Goal: Task Accomplishment & Management: Manage account settings

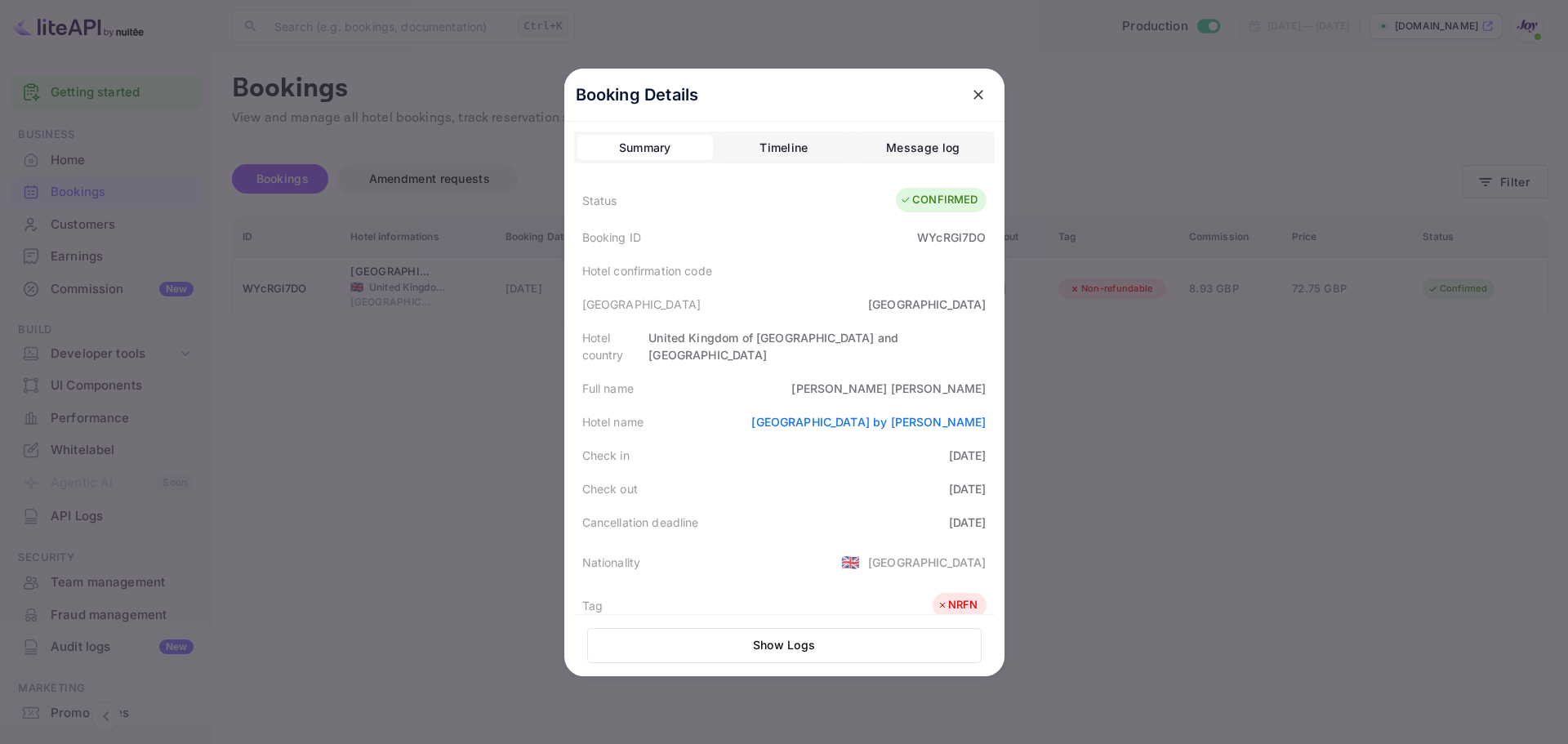
click at [1114, 439] on div at bounding box center [784, 372] width 1568 height 744
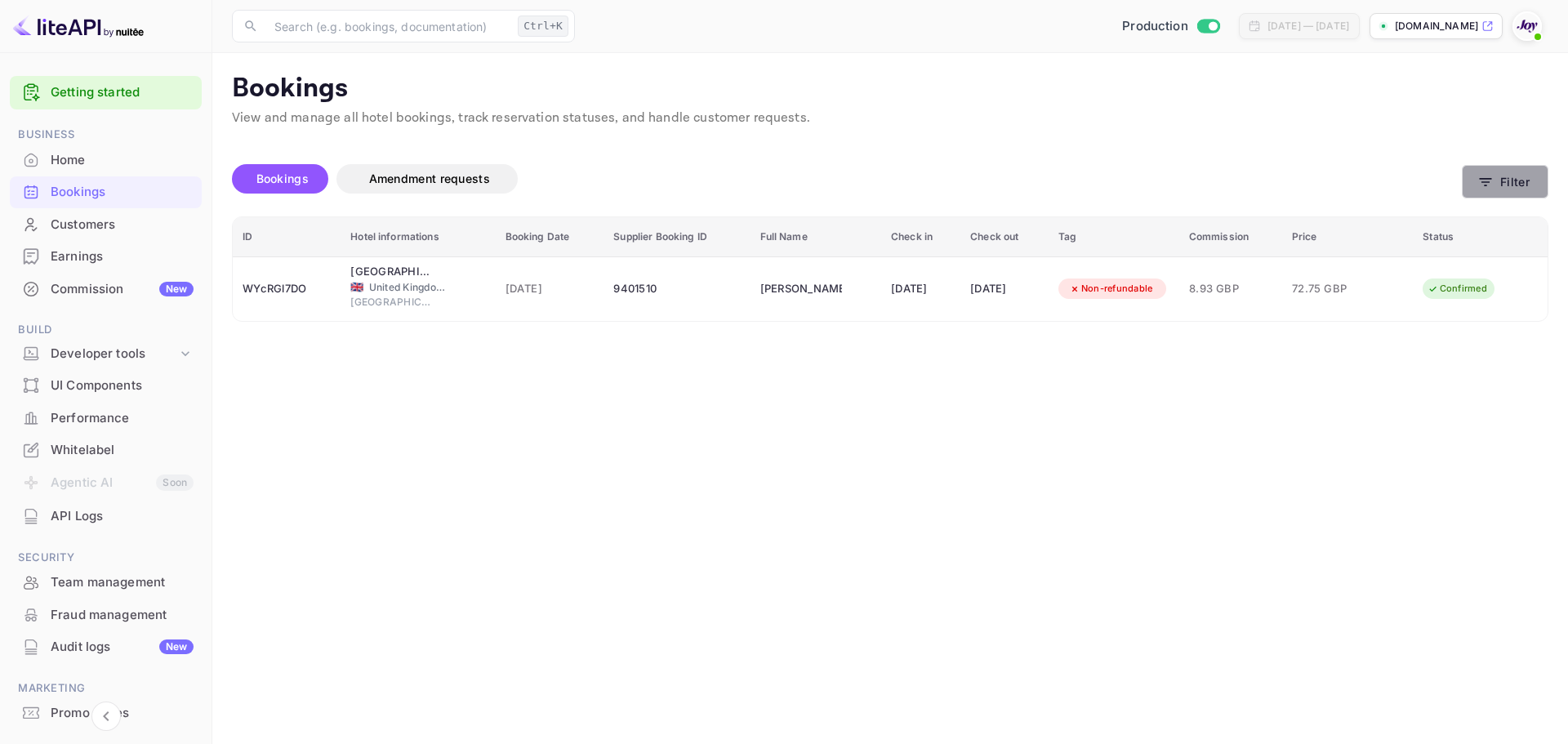
click at [1493, 188] on icon "button" at bounding box center [1485, 181] width 16 height 16
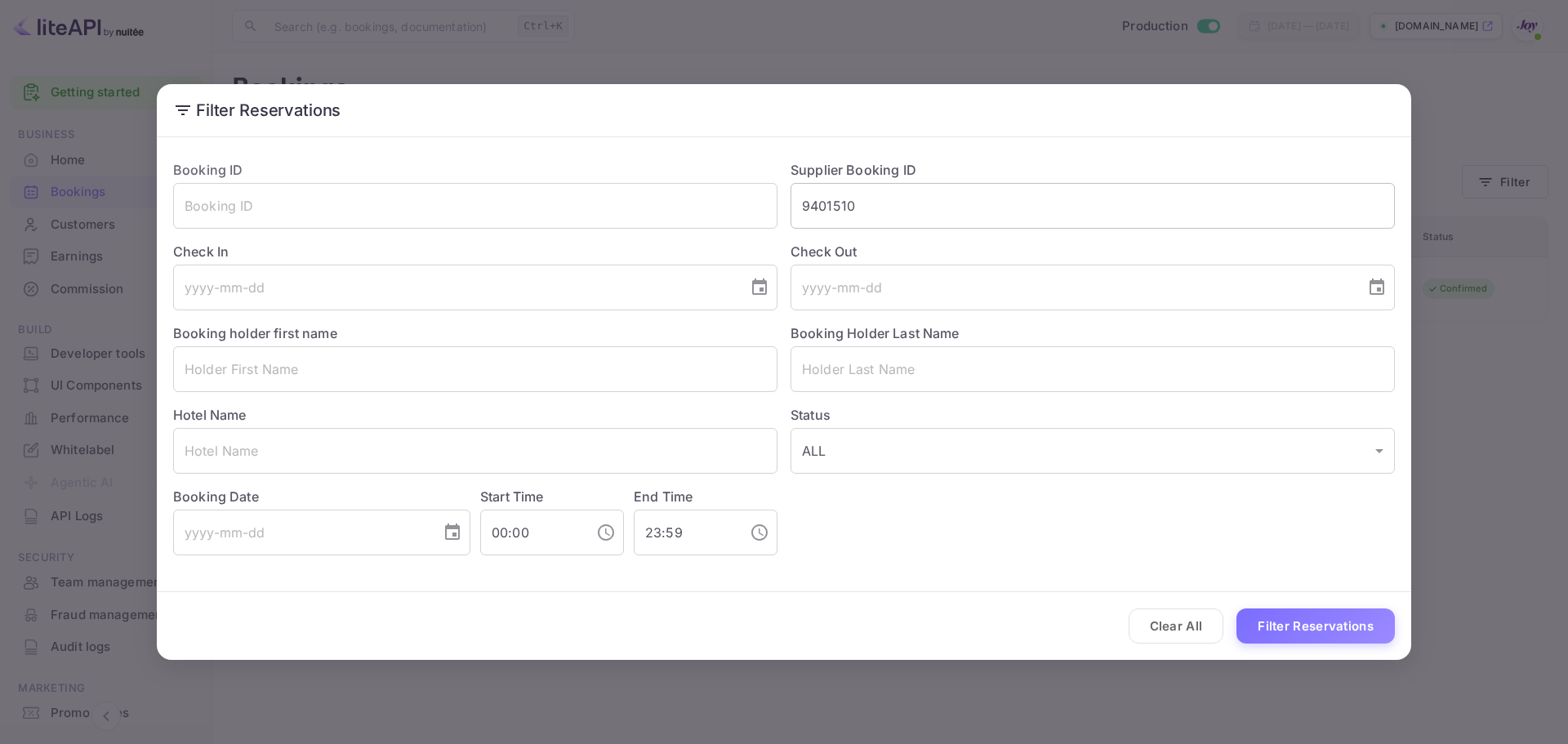
click at [822, 199] on input "9401510" at bounding box center [1093, 205] width 604 height 46
paste input "8908906"
type input "8908906"
click at [1340, 611] on button "Filter Reservations" at bounding box center [1315, 626] width 158 height 35
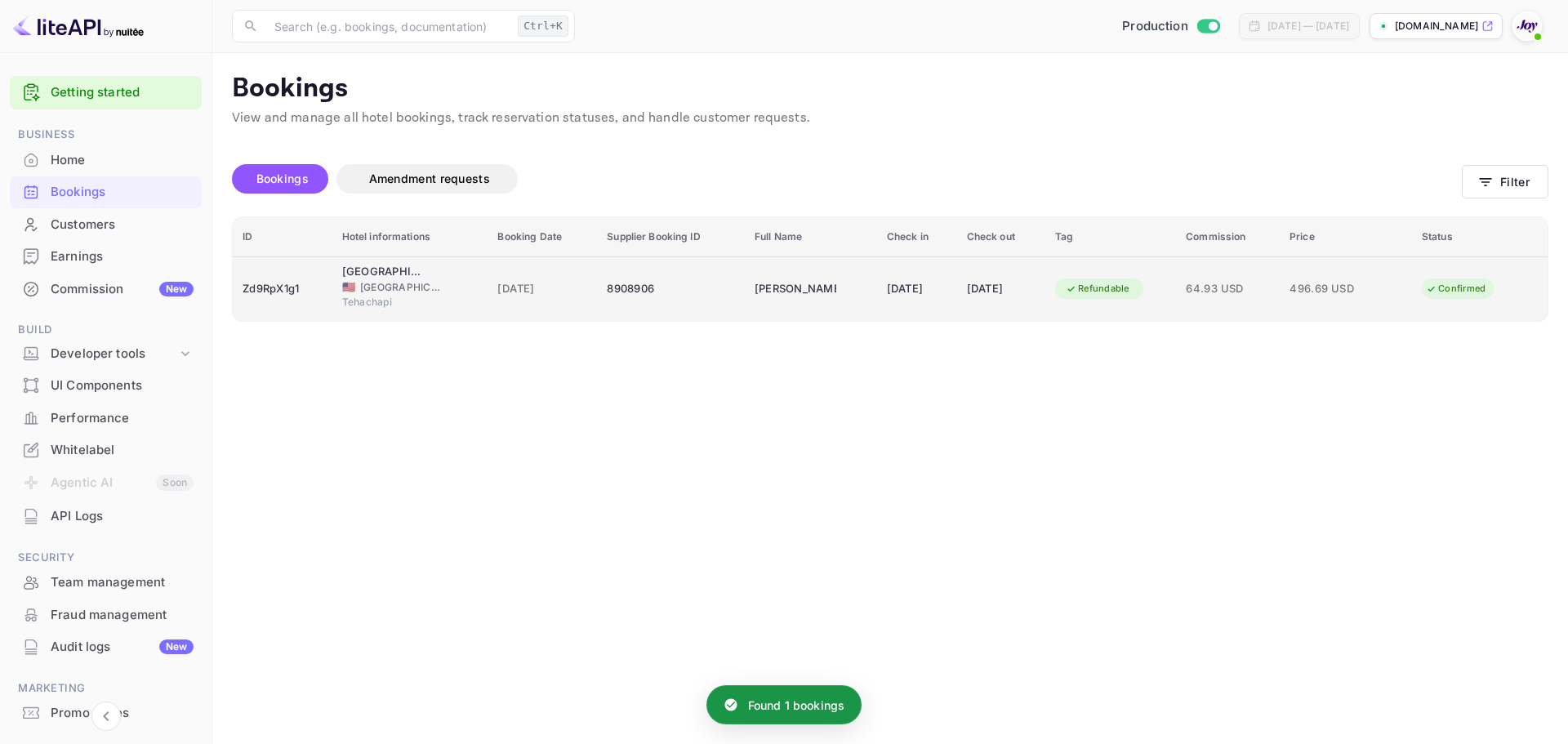
click at [386, 290] on span "[GEOGRAPHIC_DATA]" at bounding box center [401, 287] width 82 height 15
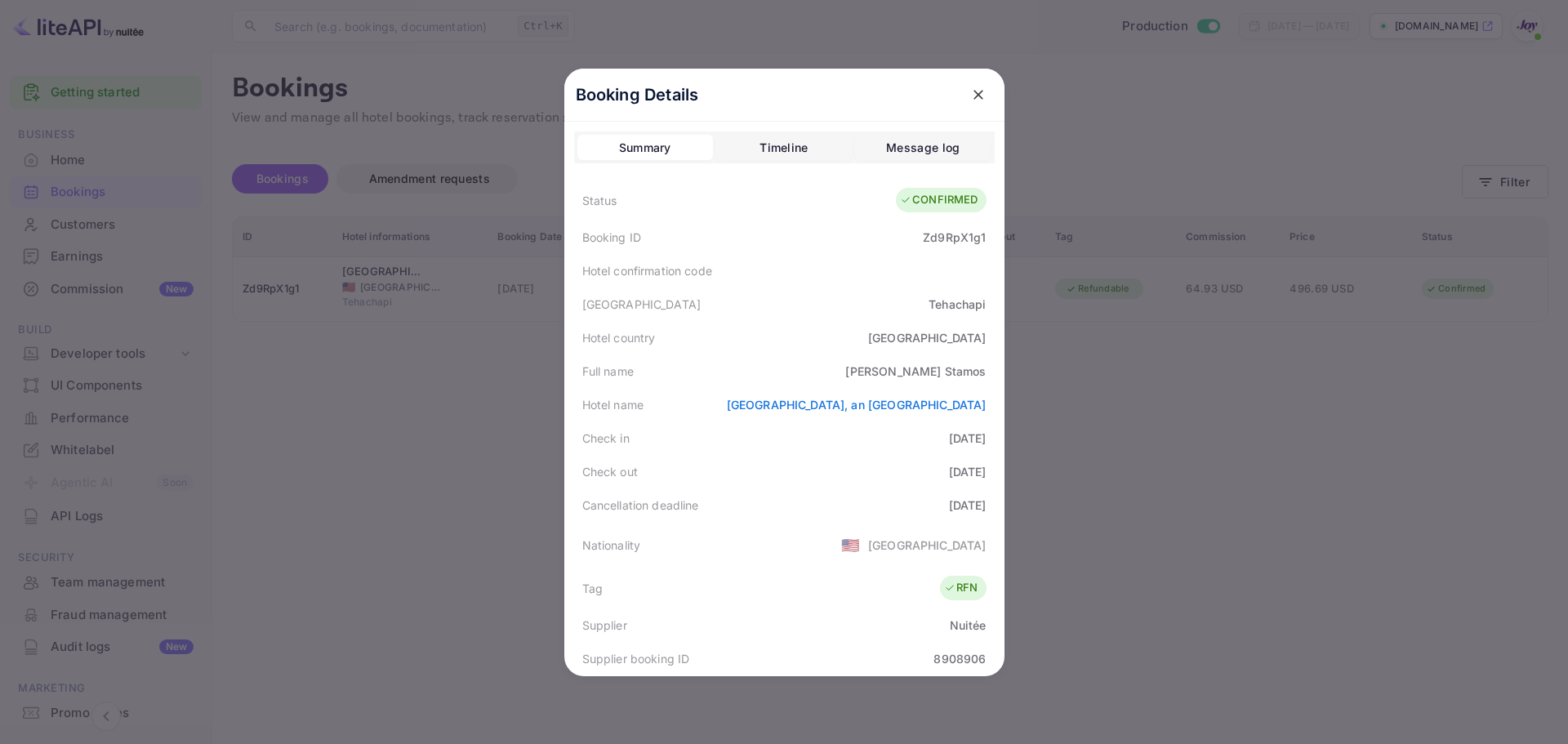
click at [971, 95] on icon "close" at bounding box center [978, 94] width 16 height 16
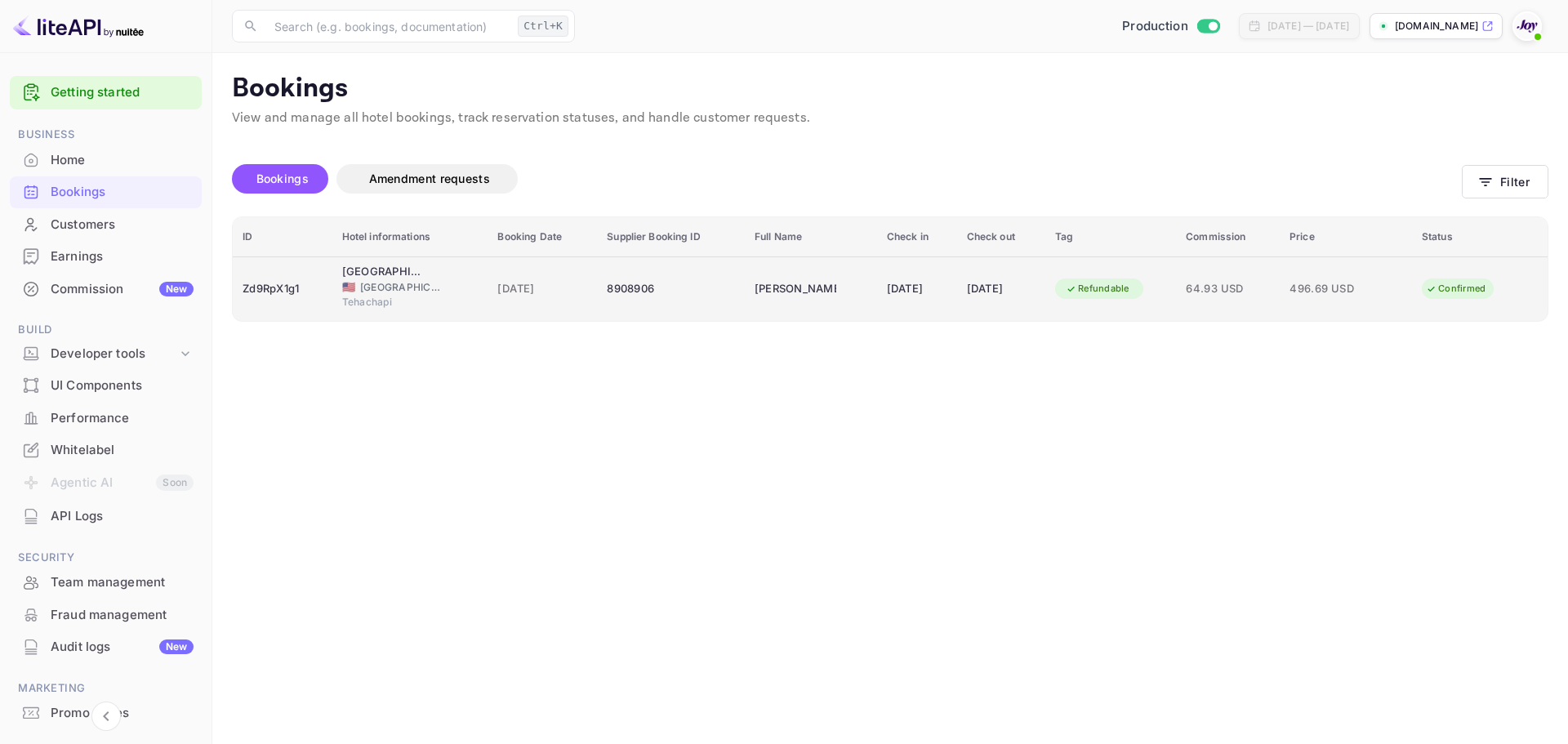
click at [420, 283] on span "[GEOGRAPHIC_DATA]" at bounding box center [401, 287] width 82 height 15
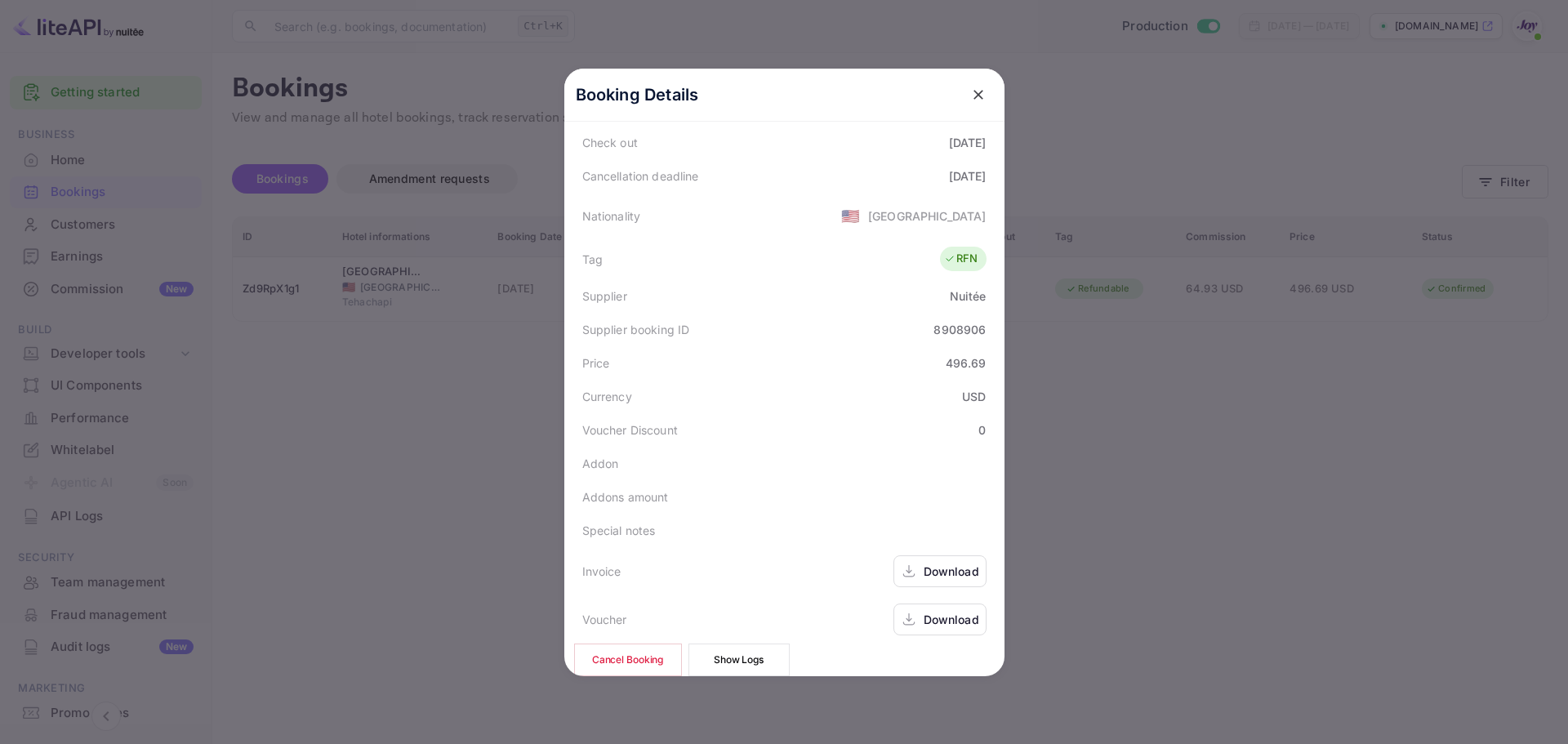
scroll to position [363, 0]
click at [1148, 445] on div at bounding box center [784, 372] width 1568 height 744
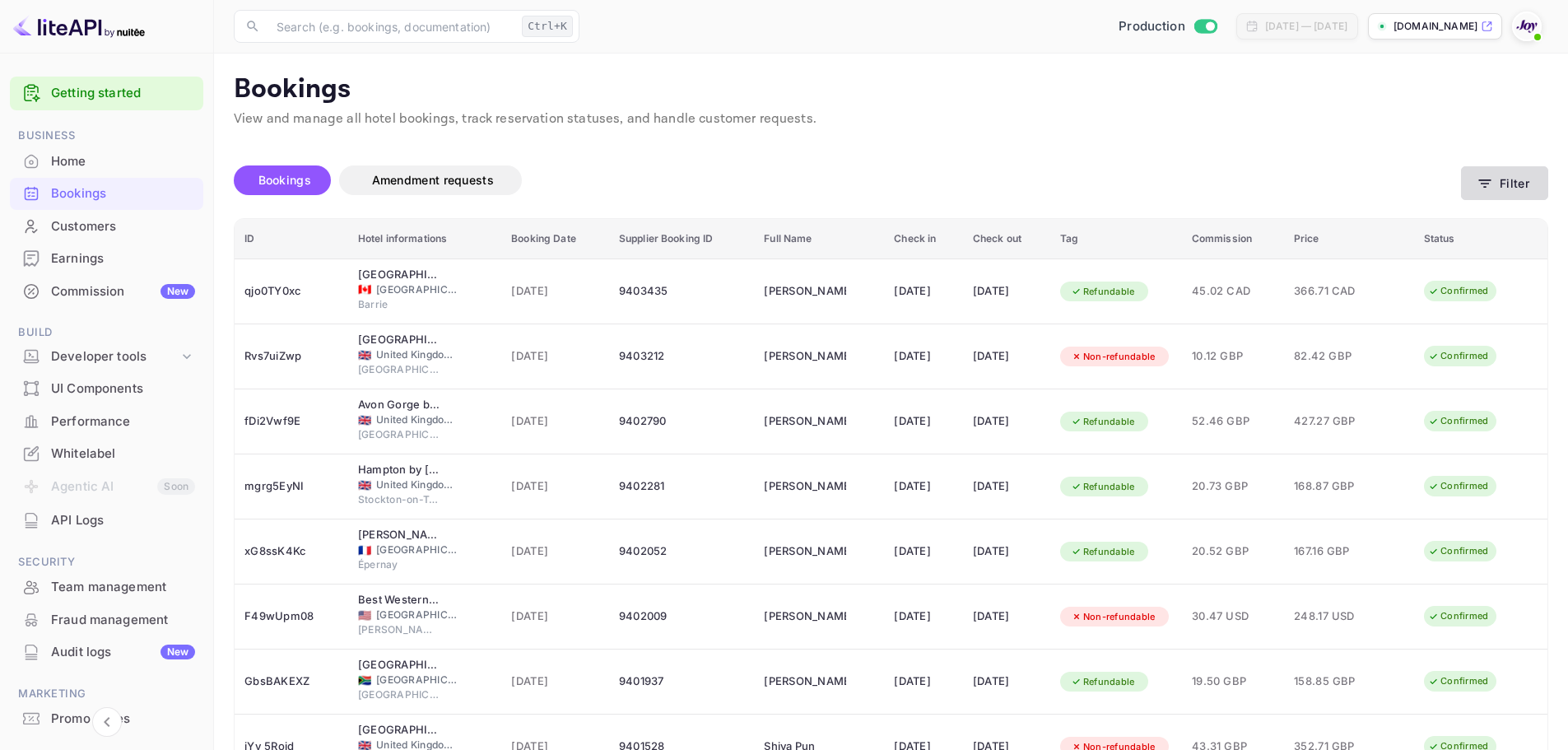
click at [1503, 188] on button "Filter" at bounding box center [1504, 183] width 87 height 34
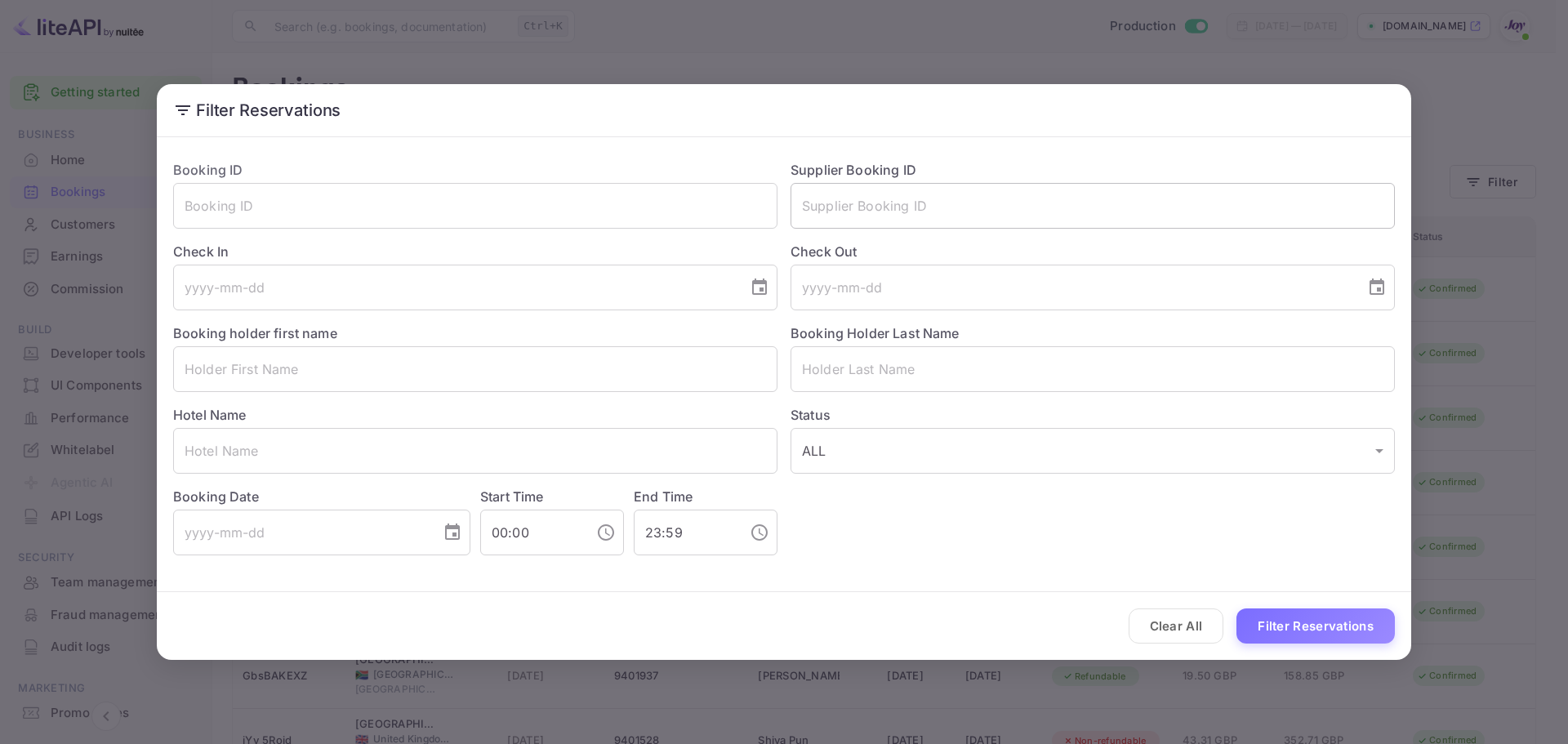
click at [1100, 218] on input "text" at bounding box center [1093, 205] width 604 height 46
paste input "Best, Benjamin Joy Travel Concierge"
type input "Best, Benjamin Joy Travel Concierge"
click at [920, 209] on input "text" at bounding box center [1093, 205] width 604 height 46
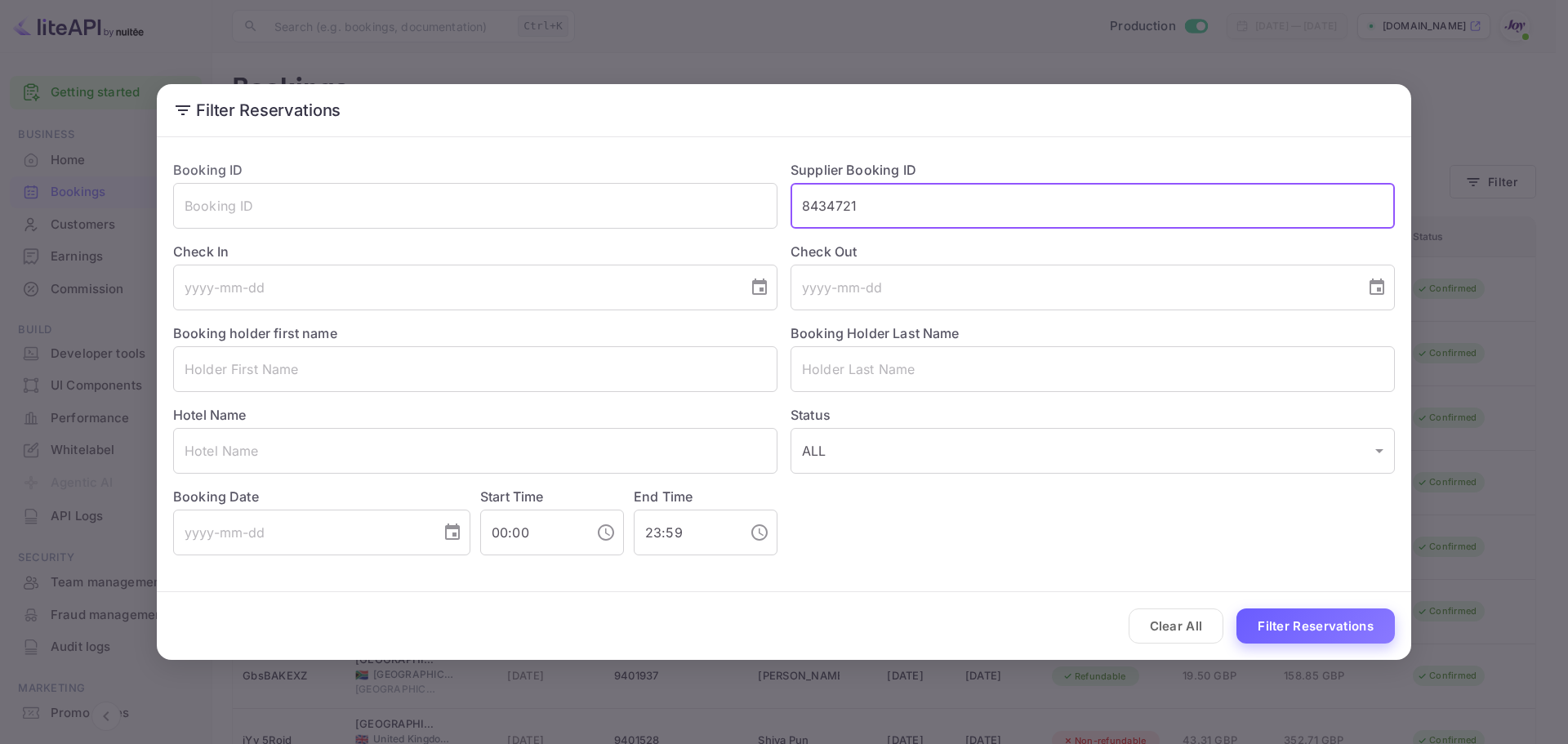
type input "8434721"
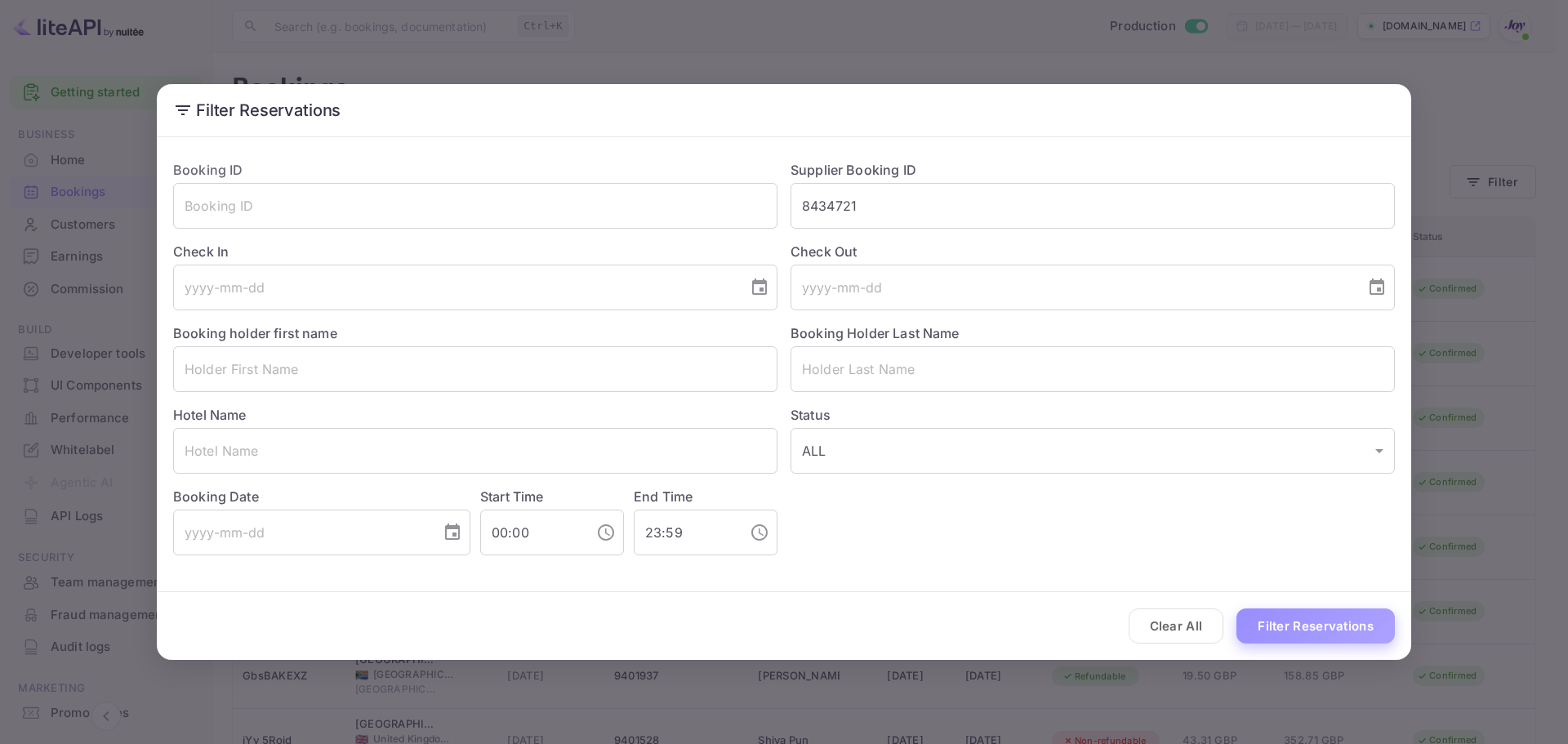
click at [1307, 624] on button "Filter Reservations" at bounding box center [1315, 626] width 158 height 35
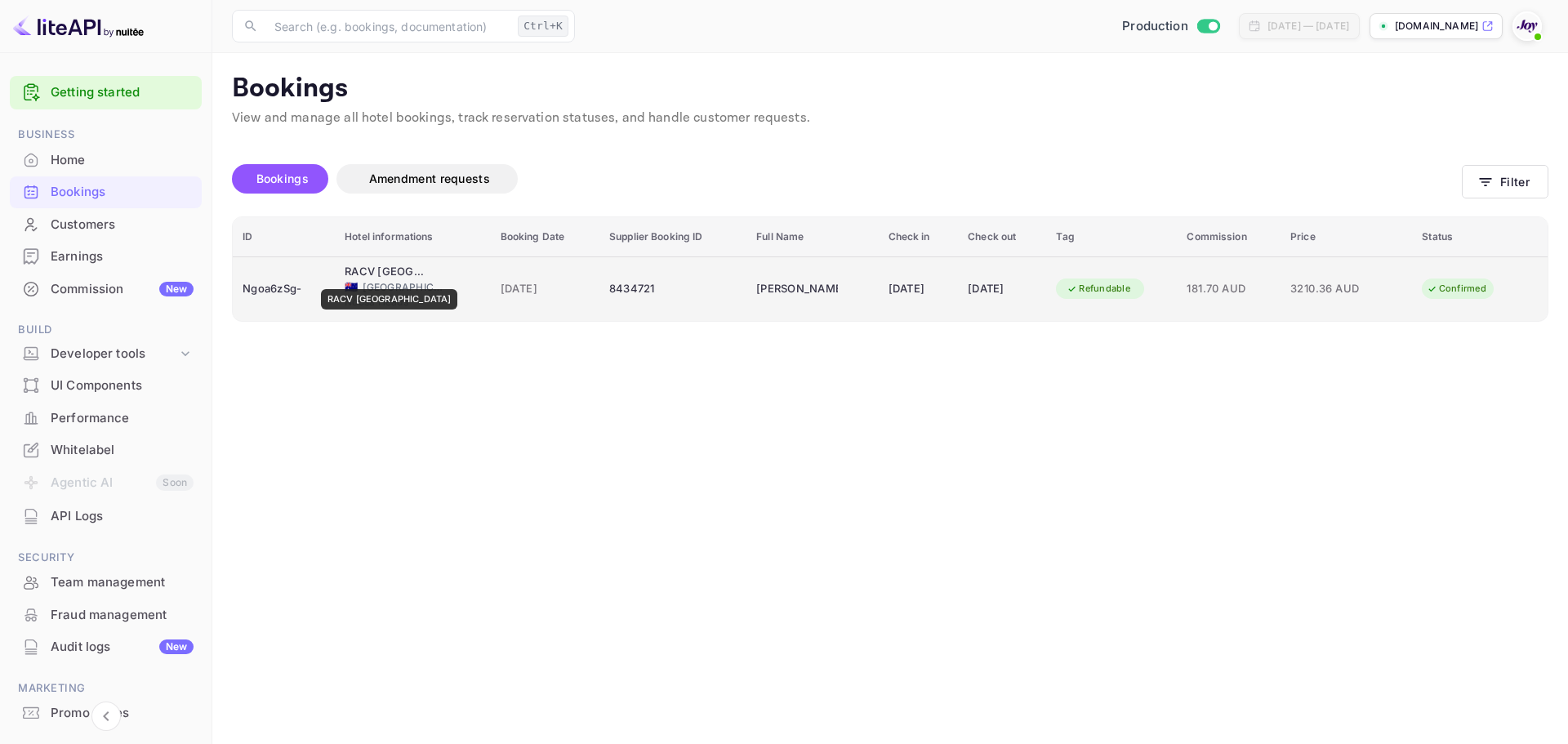
click at [370, 278] on div "RACV Noosa Resort" at bounding box center [385, 272] width 82 height 16
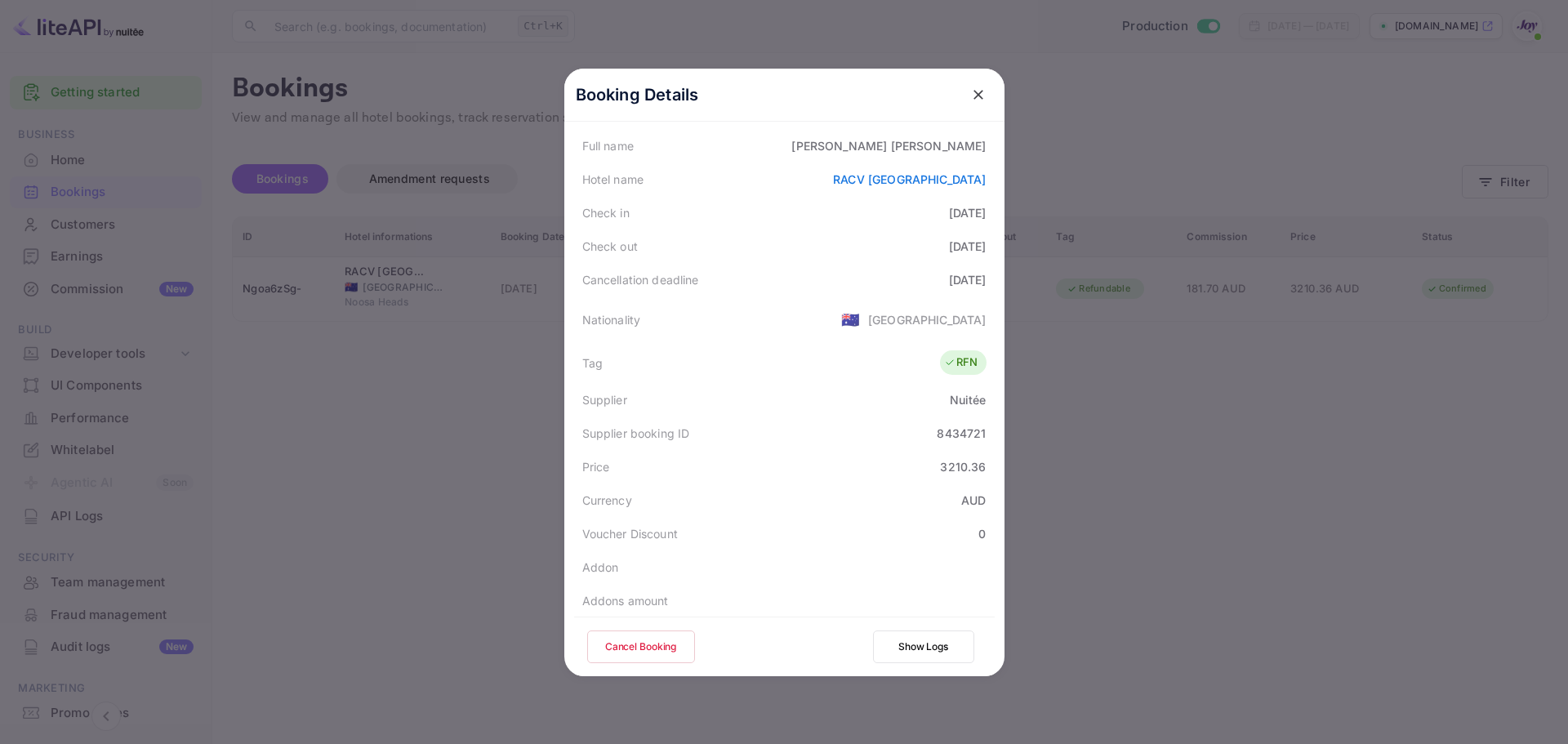
scroll to position [245, 0]
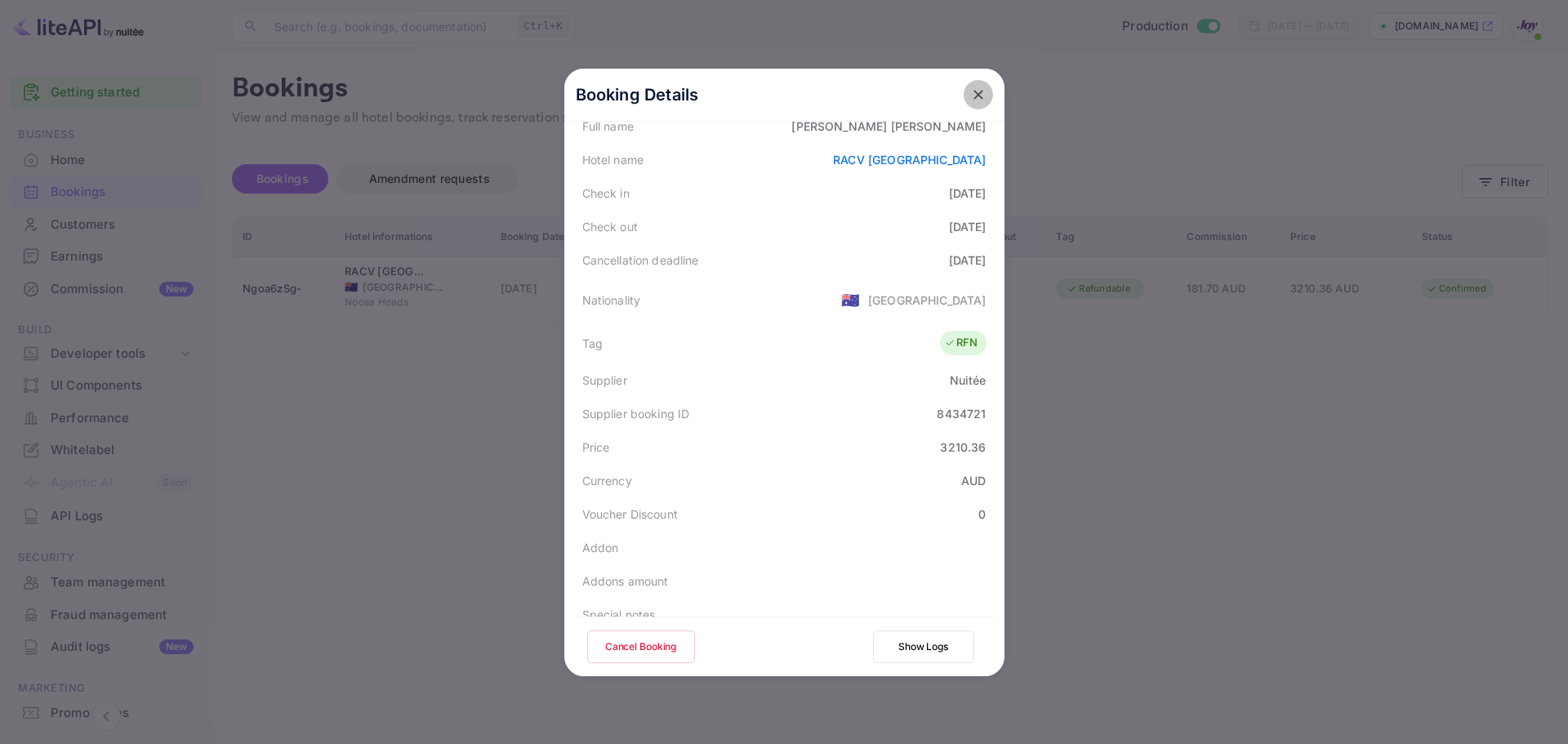
click at [985, 95] on button "close" at bounding box center [978, 95] width 29 height 29
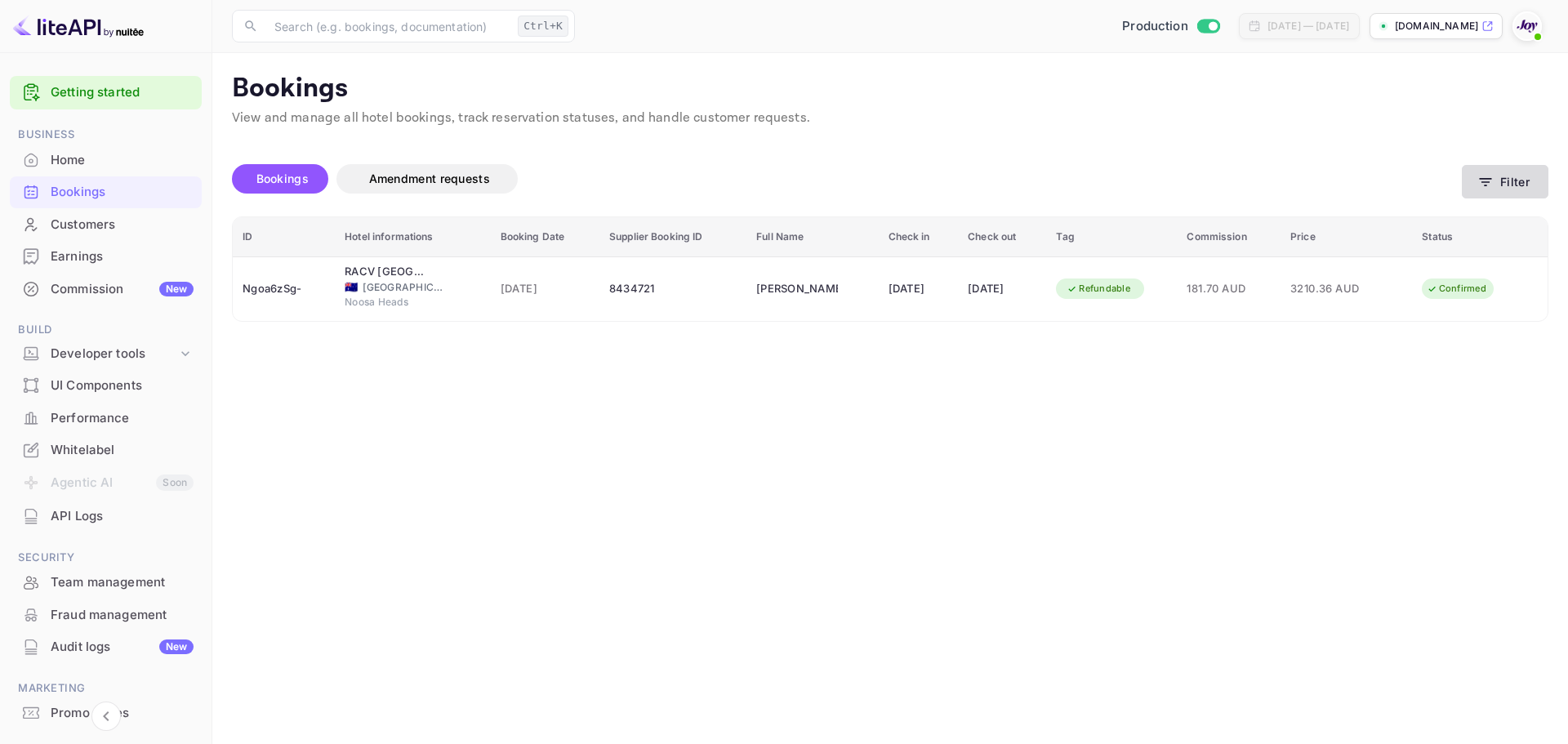
click at [1485, 191] on button "Filter" at bounding box center [1505, 181] width 86 height 34
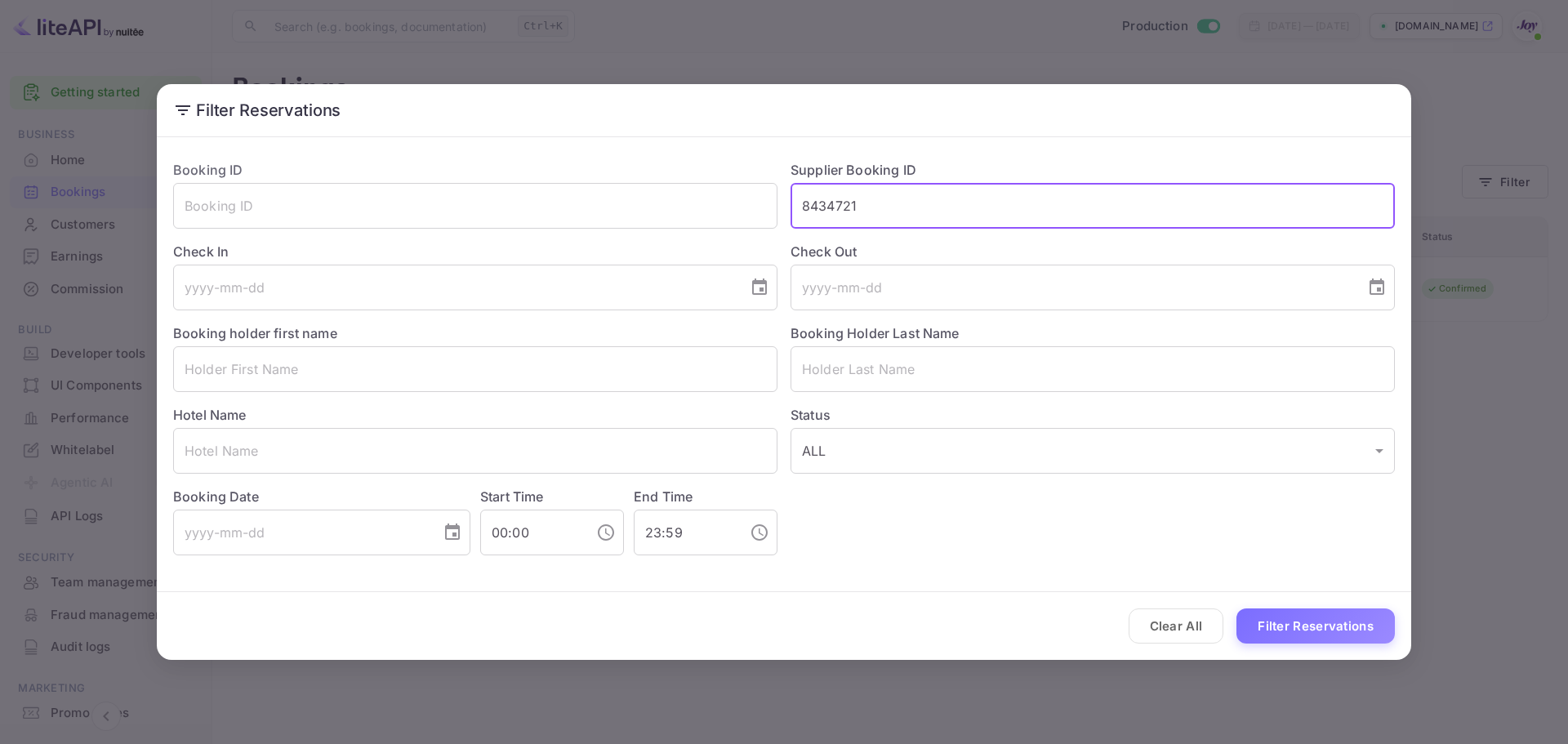
click at [822, 201] on input "8434721" at bounding box center [1093, 205] width 604 height 46
paste input "319730"
type input "8319730"
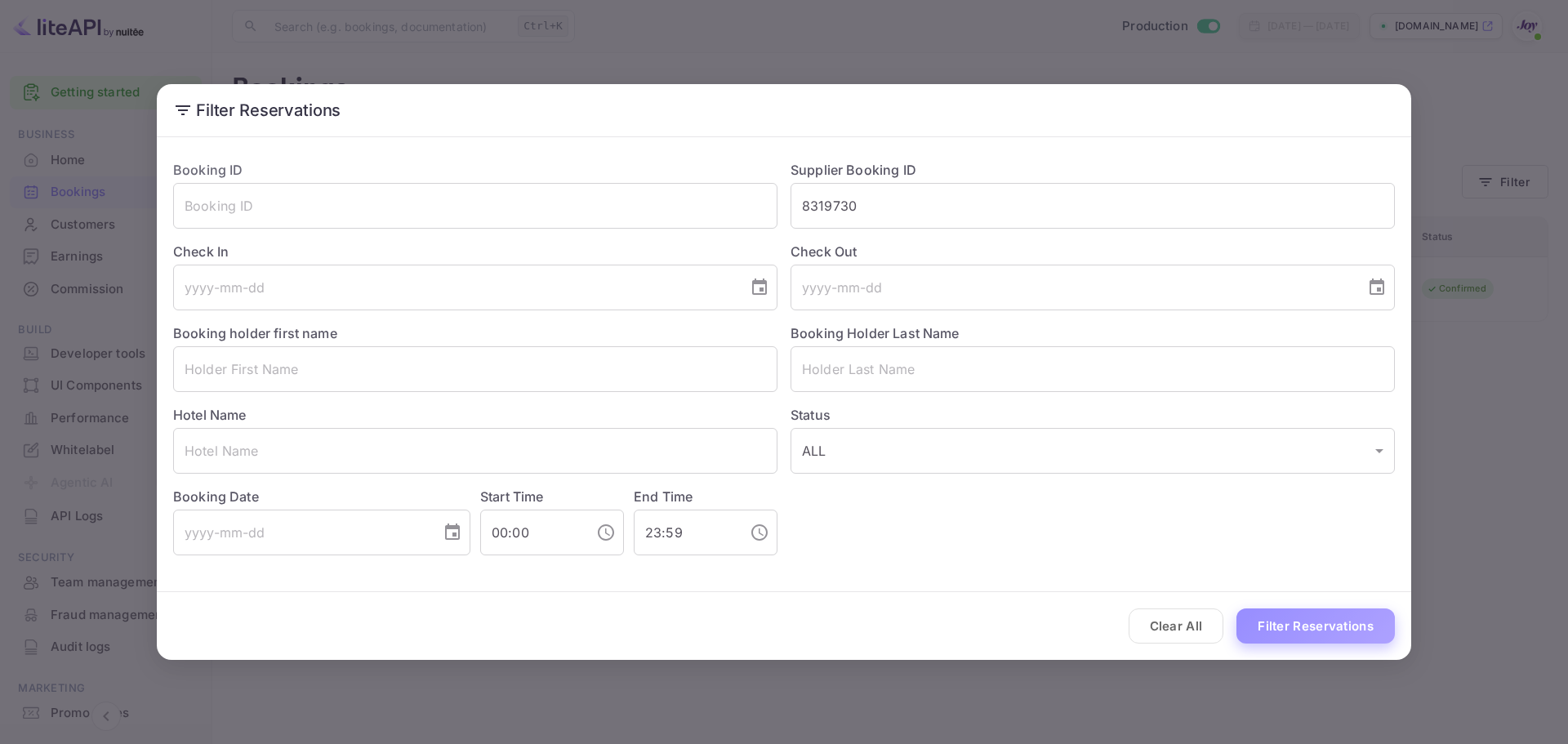
click at [1333, 625] on button "Filter Reservations" at bounding box center [1315, 626] width 158 height 35
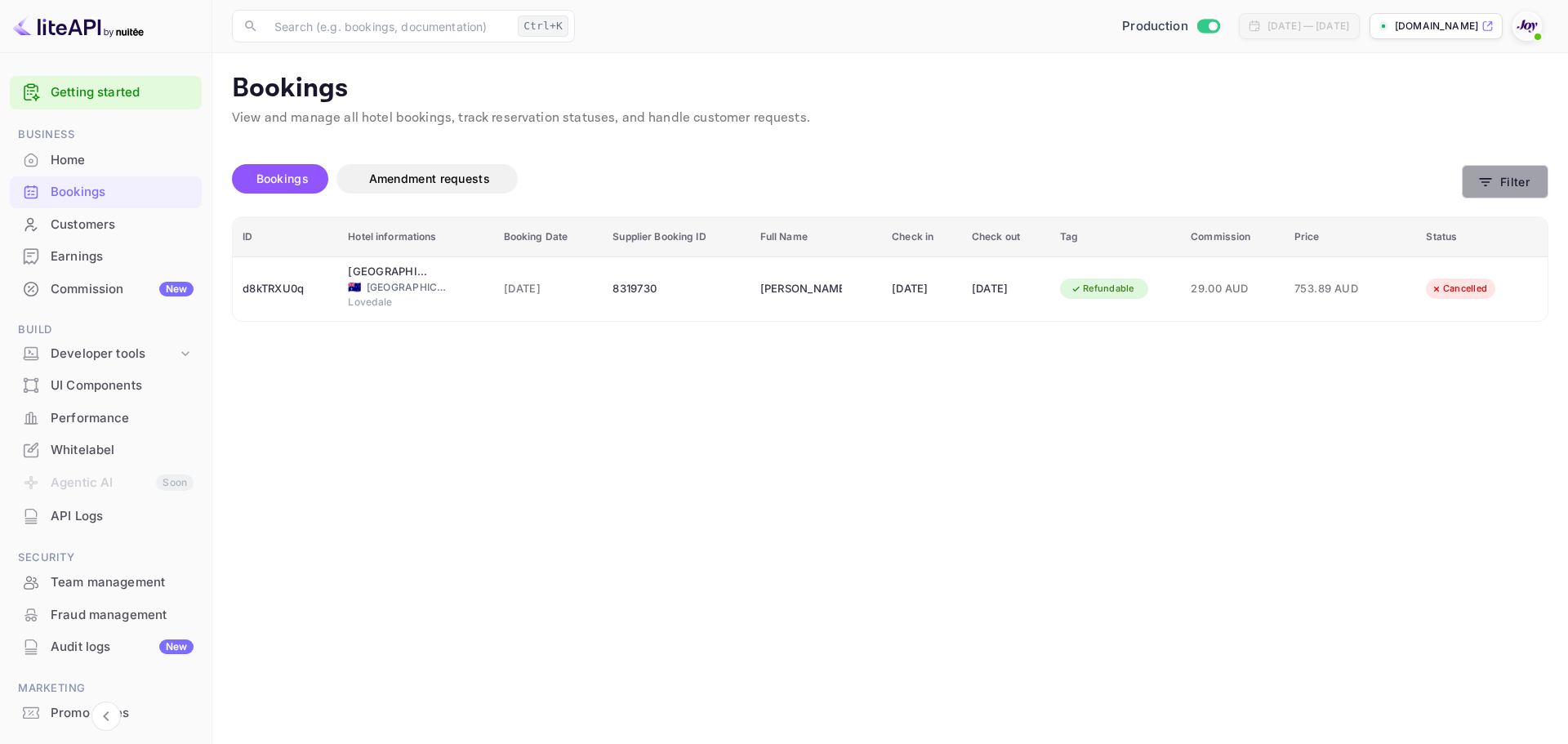
click at [1511, 181] on button "Filter" at bounding box center [1505, 181] width 86 height 34
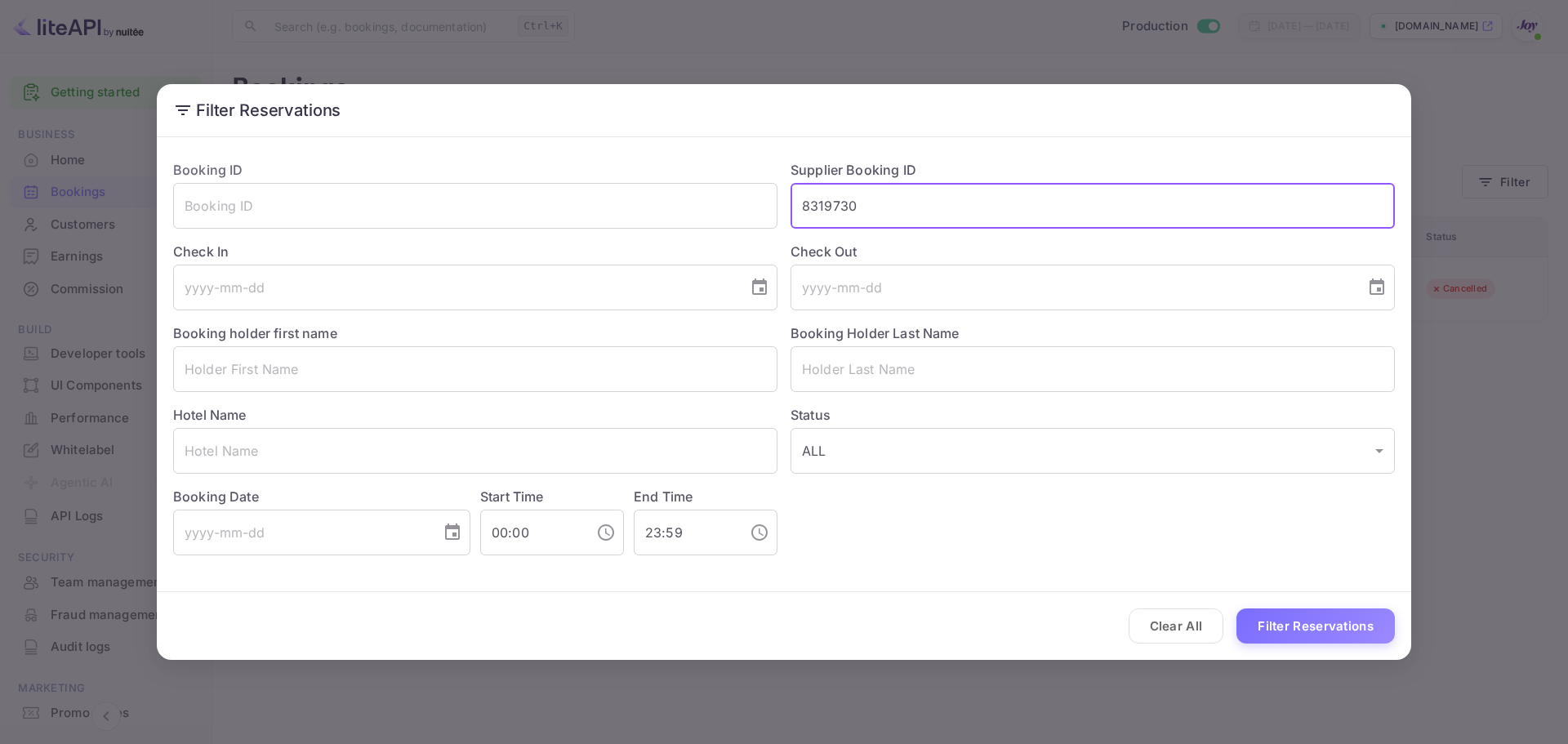
click at [822, 204] on input "8319730" at bounding box center [1093, 205] width 604 height 46
paste input "9300237"
type input "9300237"
click at [1281, 623] on button "Filter Reservations" at bounding box center [1315, 626] width 158 height 35
